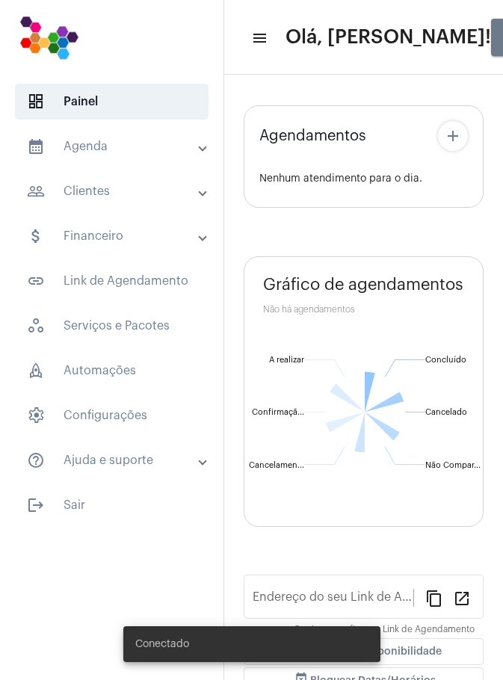
type input "[URL][DOMAIN_NAME]"
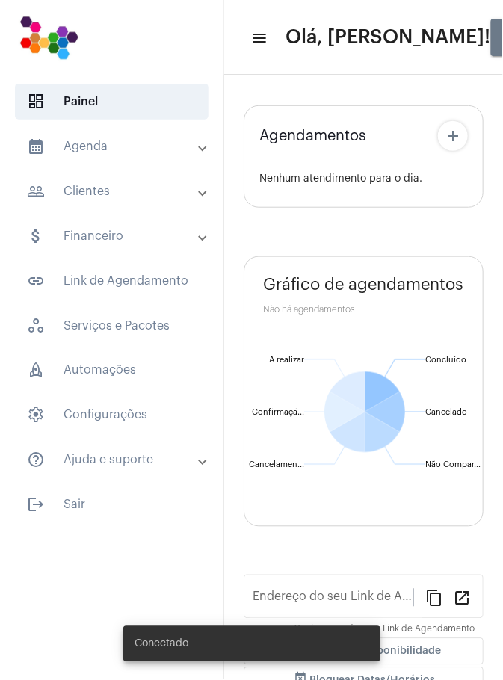
click at [132, 143] on mat-panel-title "calendar_month_outlined Agenda" at bounding box center [113, 147] width 173 height 18
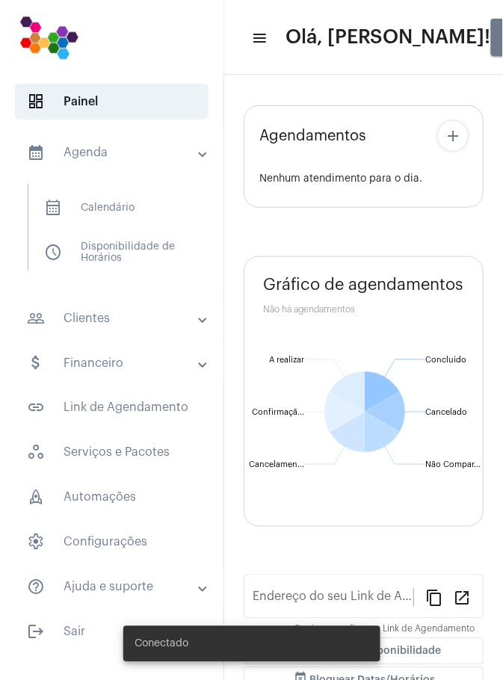
type input "[URL][DOMAIN_NAME]"
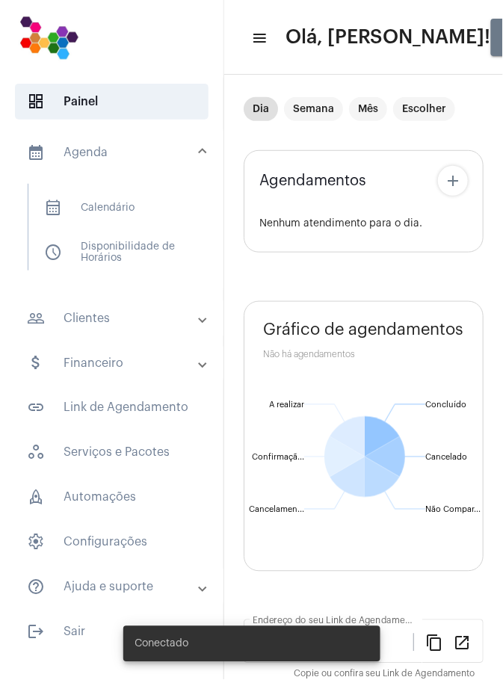
click at [137, 207] on span "calendar_month_outlined Calendário" at bounding box center [111, 208] width 158 height 36
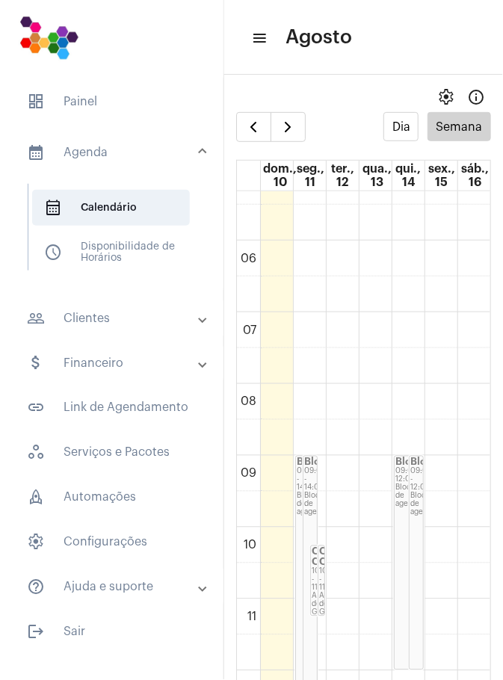
scroll to position [378, 0]
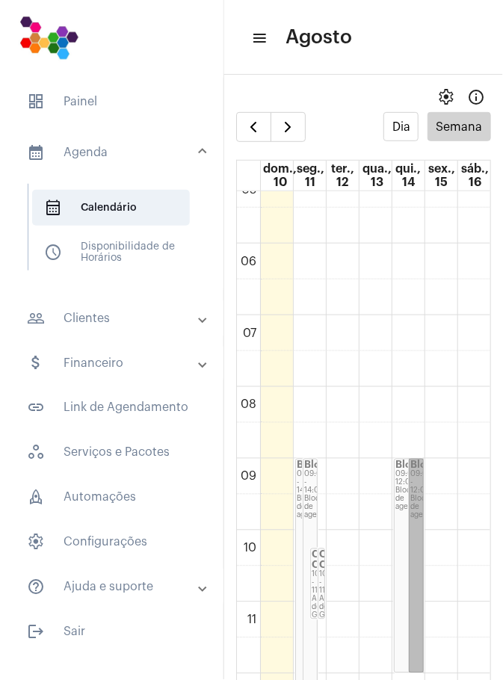
click at [419, 487] on link "Bloqueio 09:00 - 12:00 Bloqueio de agenda" at bounding box center [416, 566] width 15 height 214
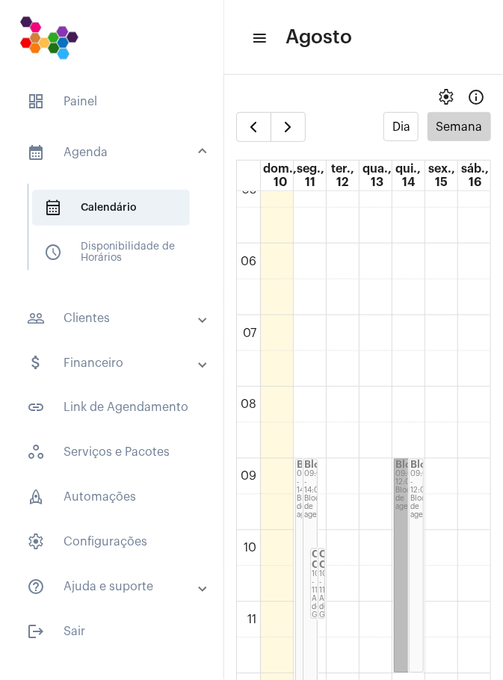
click at [398, 510] on link "Bloqueio 09:00 - 12:00 Bloqueio de agenda" at bounding box center [409, 566] width 30 height 214
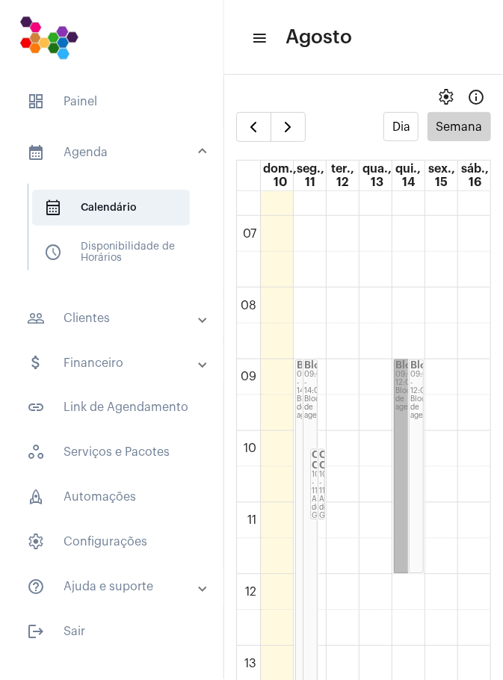
scroll to position [475, 0]
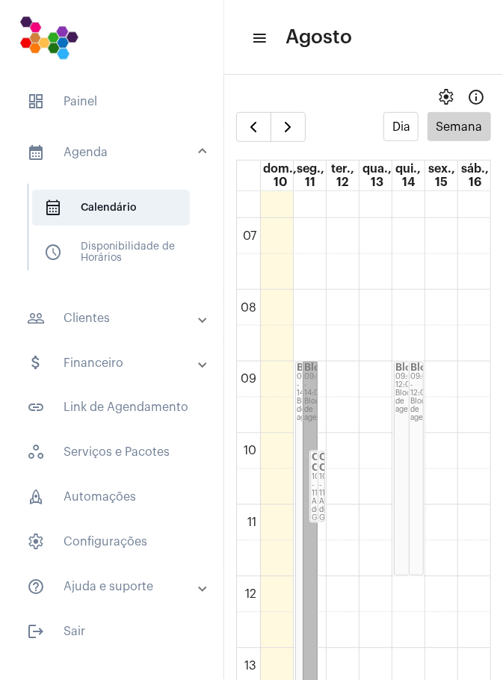
click at [315, 397] on link "Bloqueio 09:00 - 14:00 Bloqueio de agenda" at bounding box center [310, 541] width 15 height 358
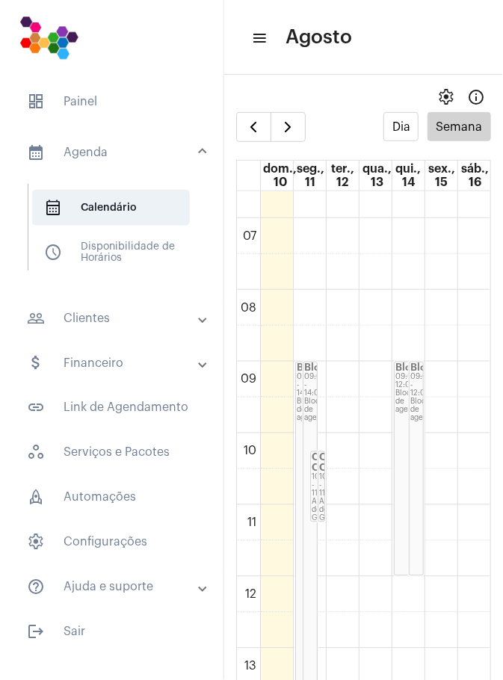
click at [326, 475] on td at bounding box center [375, 487] width 231 height 36
click at [326, 493] on td at bounding box center [375, 487] width 231 height 36
click at [413, 132] on button "Dia" at bounding box center [400, 126] width 35 height 29
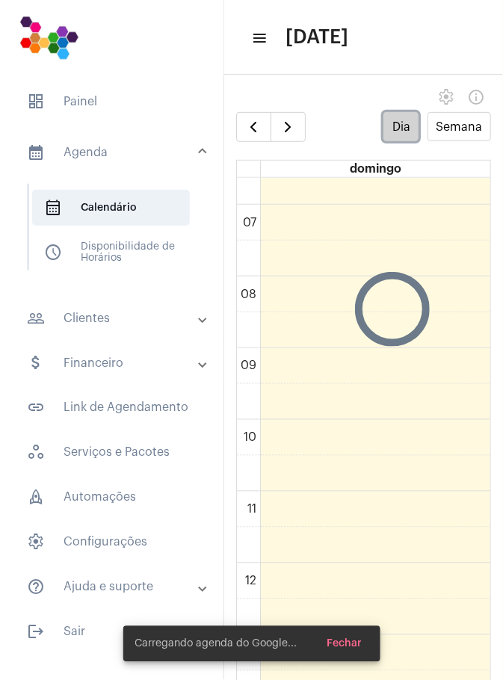
scroll to position [430, 0]
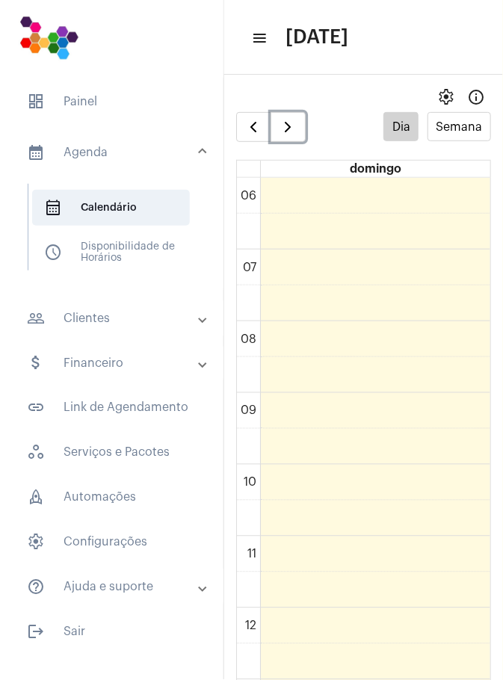
click at [300, 129] on button "button" at bounding box center [288, 127] width 35 height 30
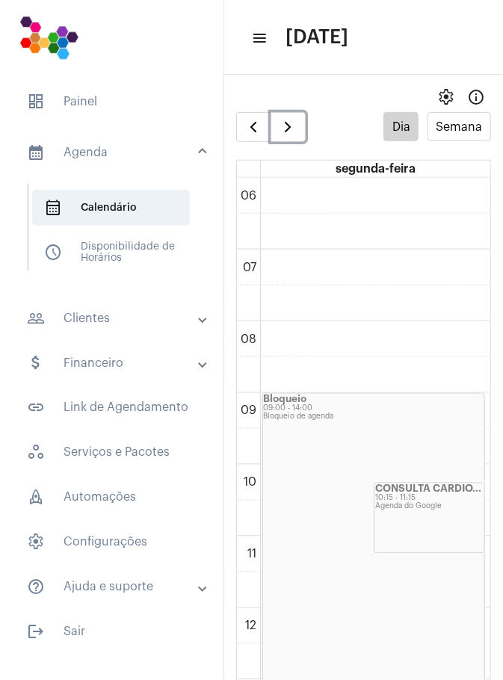
click at [294, 134] on span "button" at bounding box center [288, 127] width 18 height 18
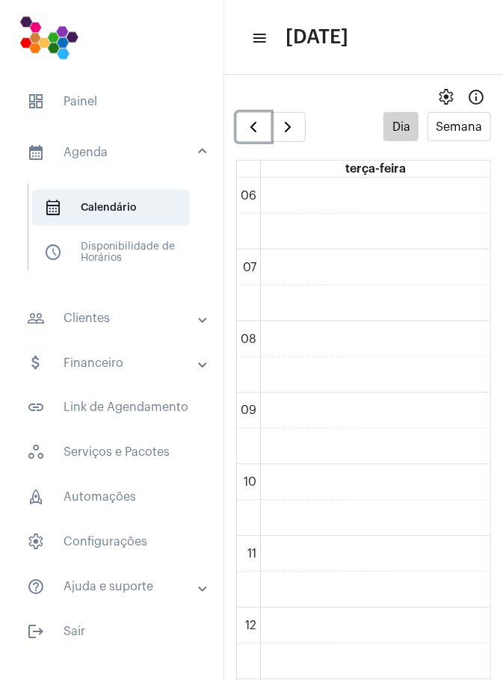
click at [253, 137] on button "button" at bounding box center [253, 127] width 35 height 30
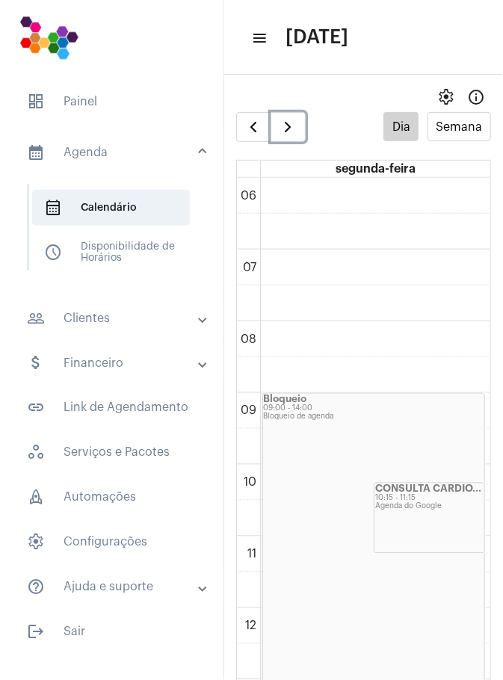
click at [293, 132] on span "button" at bounding box center [288, 127] width 18 height 18
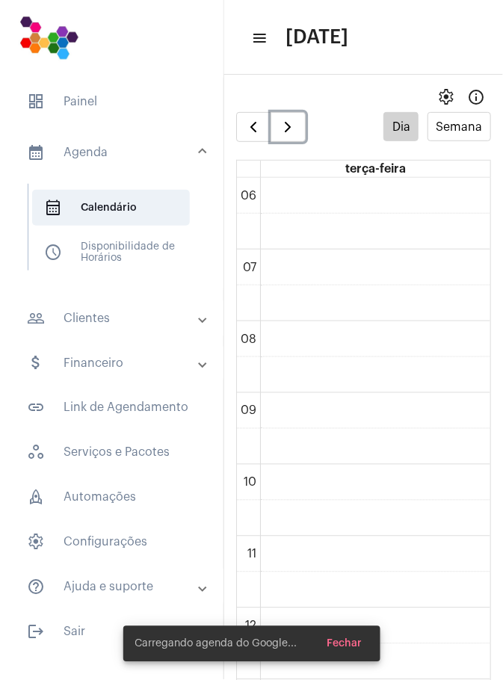
click at [288, 129] on span "button" at bounding box center [288, 127] width 18 height 18
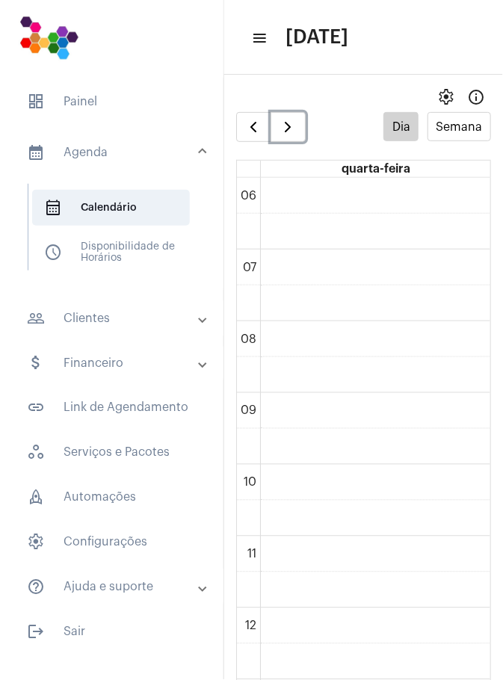
click at [293, 132] on span "button" at bounding box center [288, 127] width 18 height 18
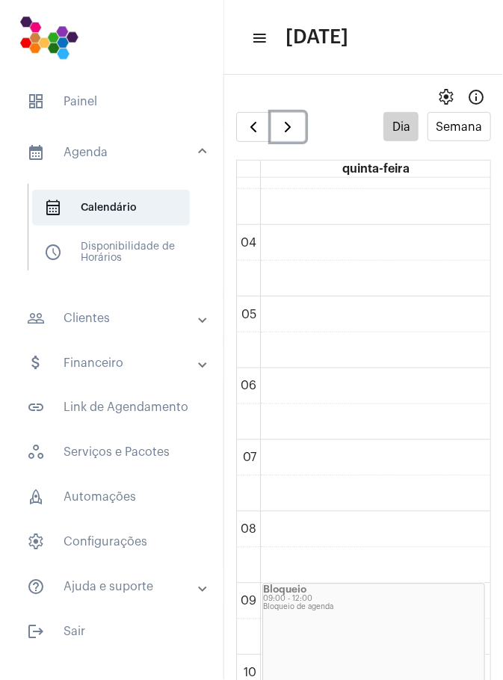
click at [303, 125] on button "button" at bounding box center [288, 127] width 35 height 30
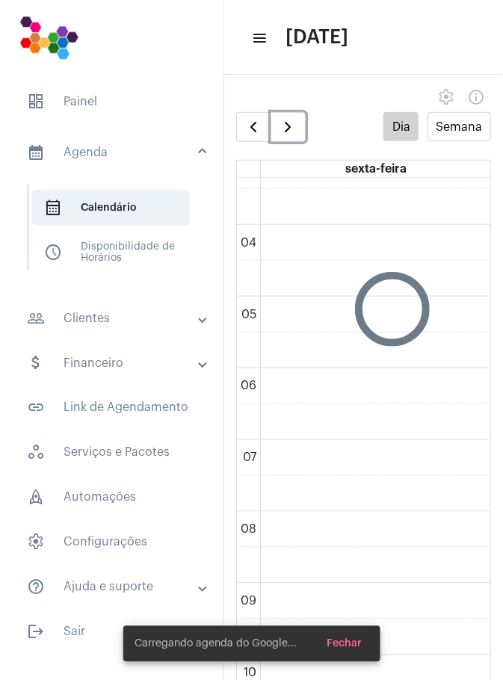
scroll to position [430, 0]
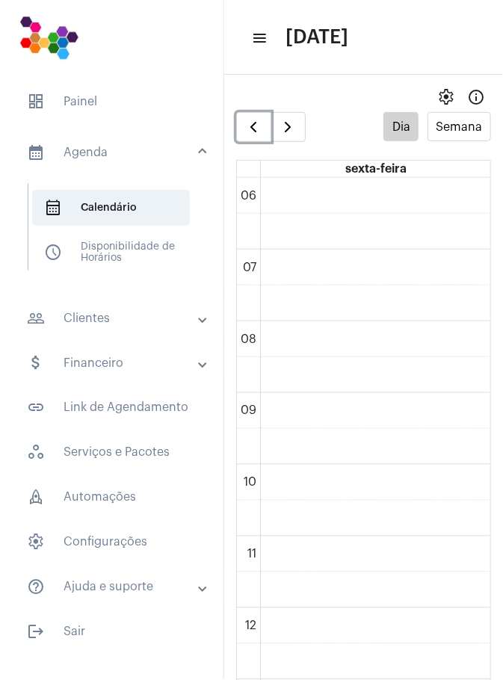
click at [255, 132] on span "button" at bounding box center [253, 127] width 18 height 18
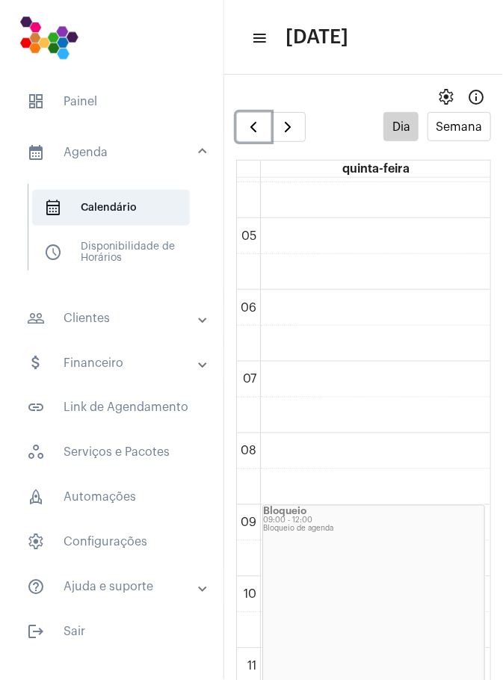
scroll to position [320, 0]
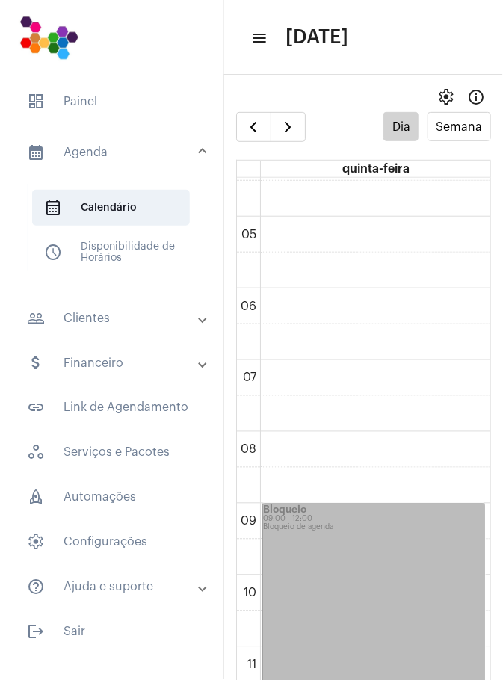
click at [375, 525] on link "Bloqueio 09:00 - 12:00 Bloqueio de agenda" at bounding box center [373, 611] width 223 height 214
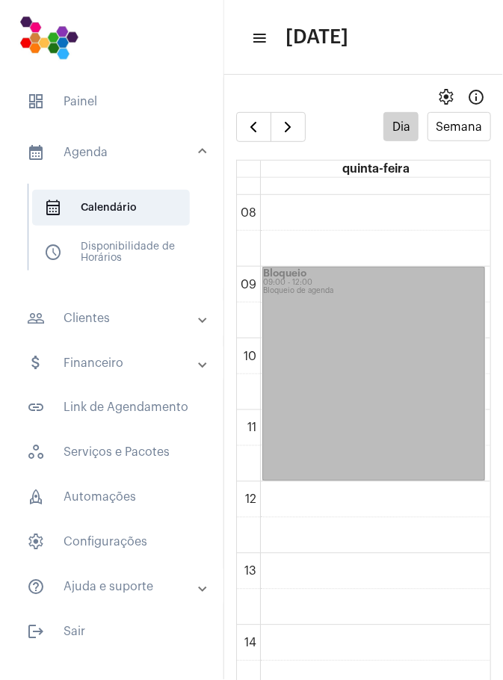
scroll to position [552, 0]
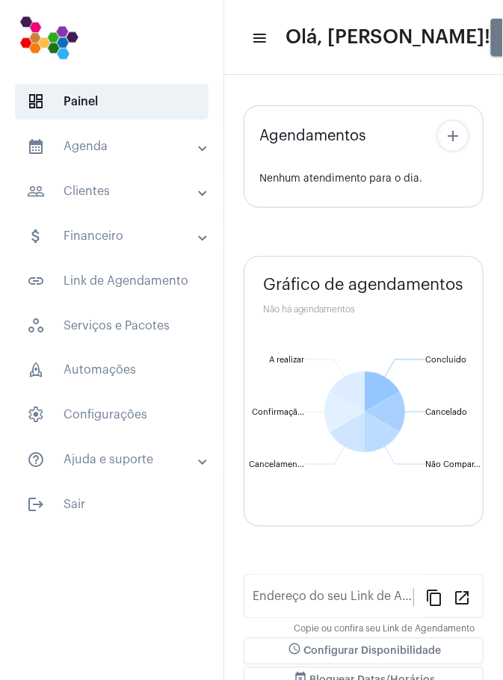
click at [111, 147] on mat-panel-title "calendar_month_outlined Agenda" at bounding box center [113, 147] width 173 height 18
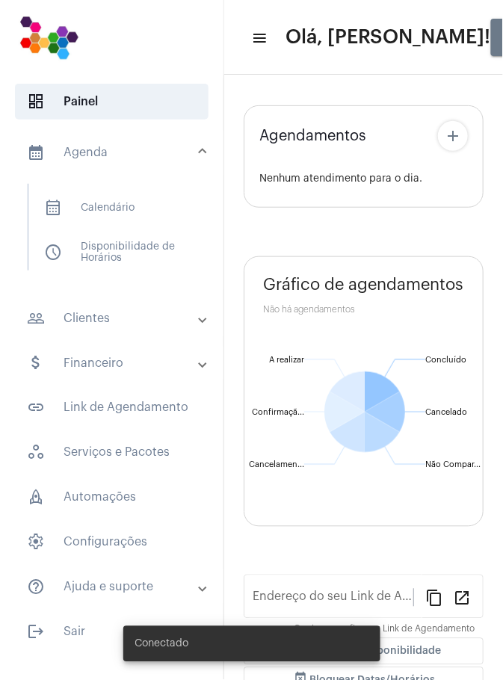
type input "[URL][DOMAIN_NAME]"
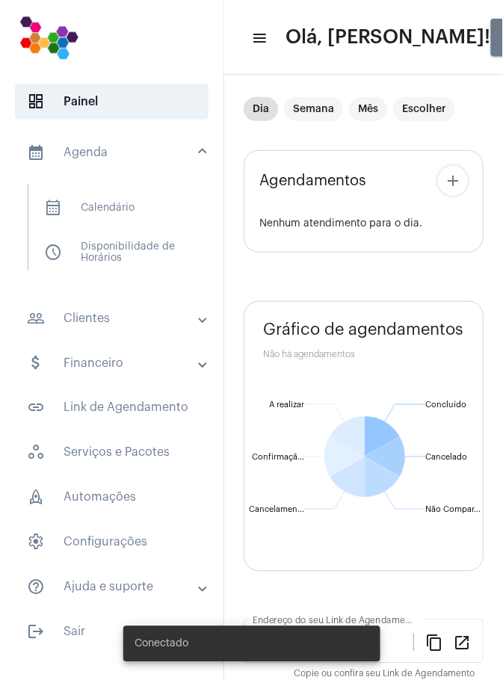
click at [138, 213] on span "calendar_month_outlined Calendário" at bounding box center [111, 208] width 158 height 36
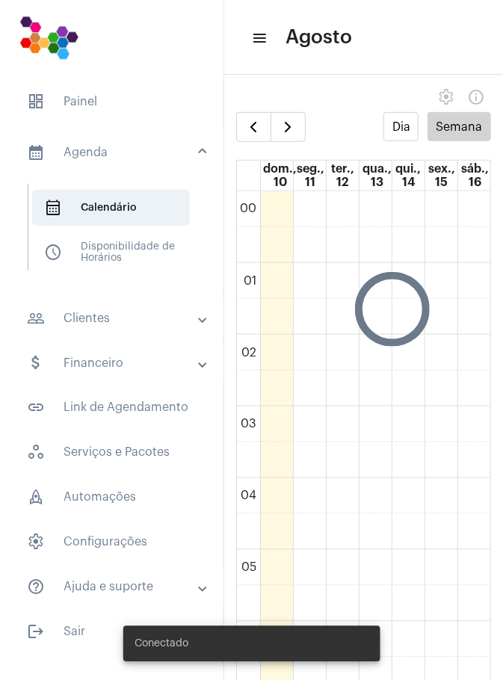
scroll to position [430, 0]
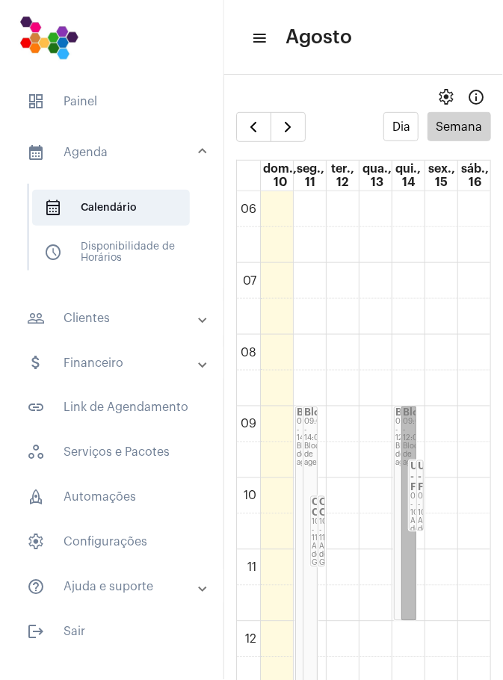
click at [410, 434] on link "Bloqueio 09:00 - 12:00 Bloqueio de agenda" at bounding box center [408, 514] width 15 height 214
click at [419, 484] on link "Ultralitho - Fr... 09:45 - 10:45 Agenda do Google" at bounding box center [419, 495] width 7 height 71
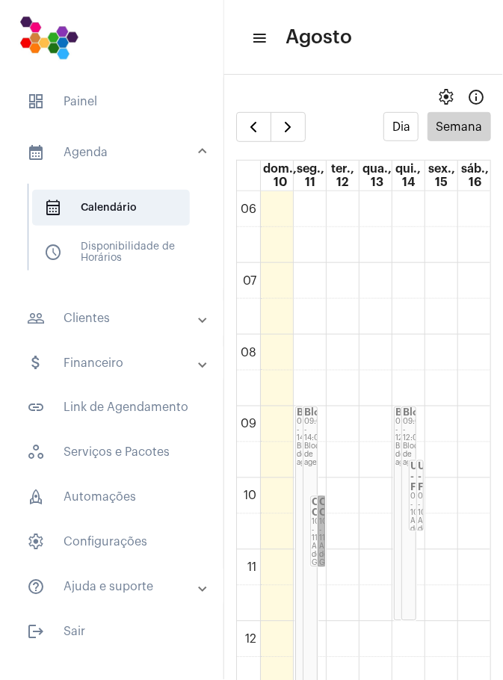
click at [324, 512] on link "CONSULTA CARDIO... 10:15 - 11:15 Agenda do Google" at bounding box center [321, 531] width 7 height 71
